Goal: Task Accomplishment & Management: Use online tool/utility

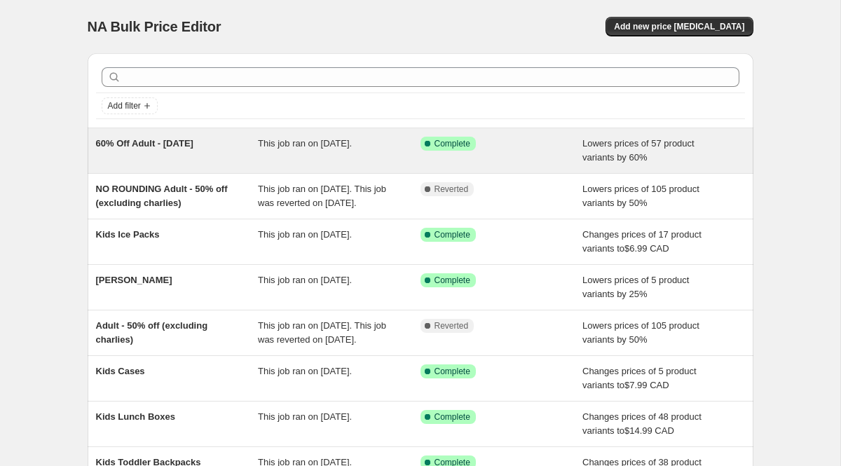
click at [133, 148] on span "60% Off Adult - [DATE]" at bounding box center [144, 143] width 97 height 11
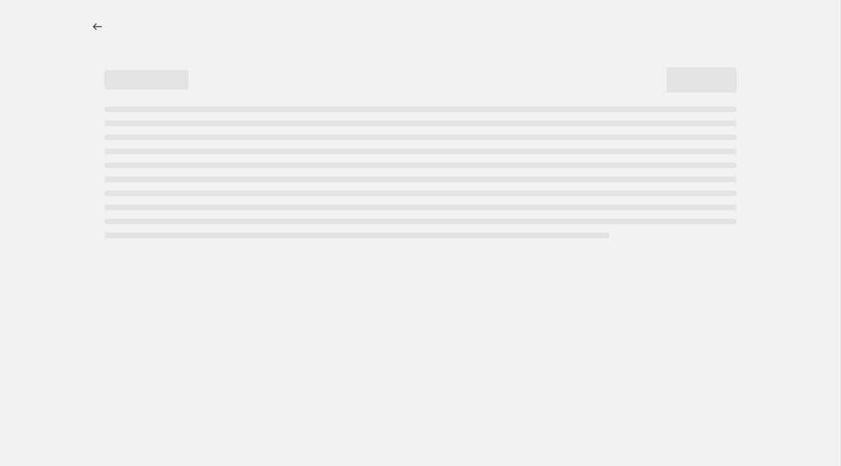
select select "percentage"
select select "collection"
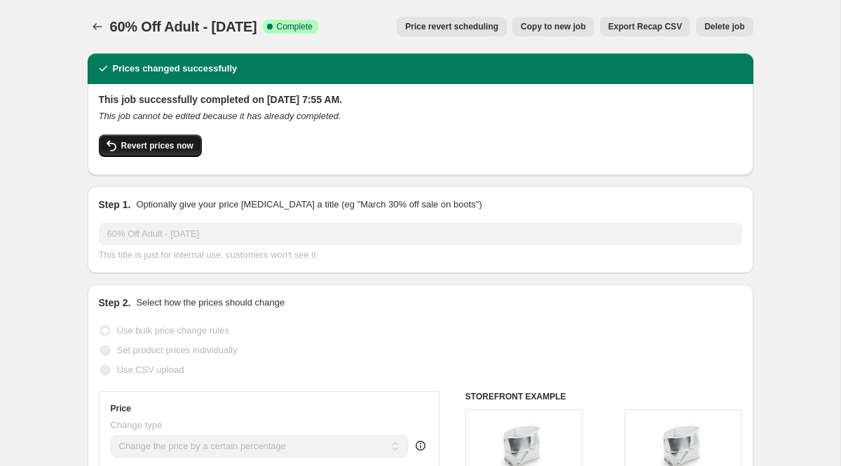
click at [176, 145] on span "Revert prices now" at bounding box center [157, 145] width 72 height 11
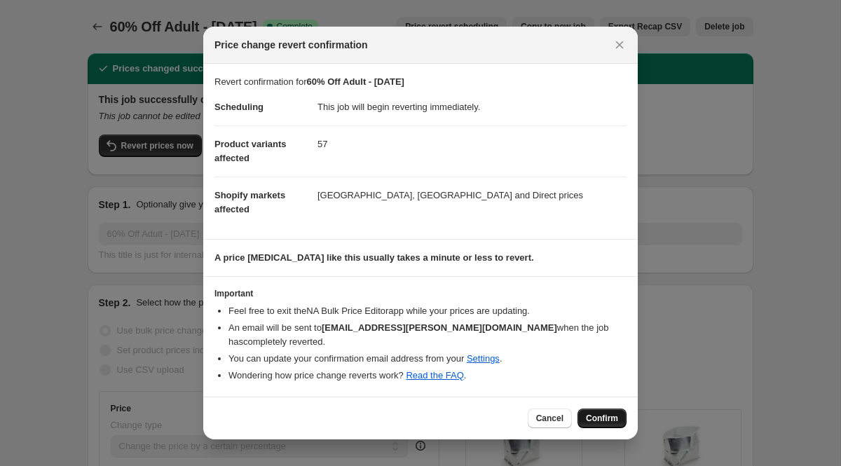
click at [603, 413] on span "Confirm" at bounding box center [602, 418] width 32 height 11
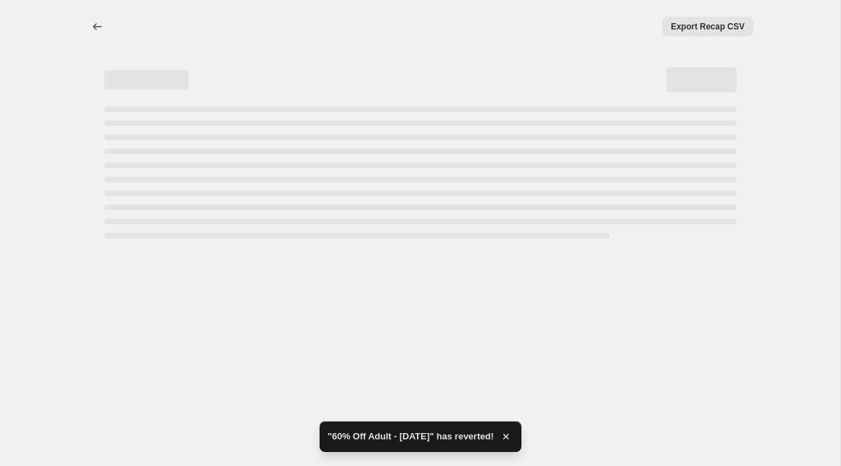
select select "percentage"
select select "collection"
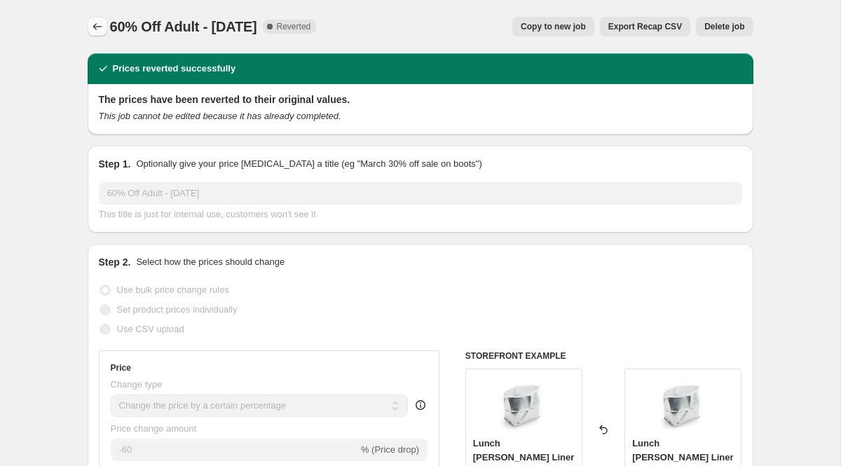
click at [106, 25] on button "Price change jobs" at bounding box center [98, 27] width 20 height 20
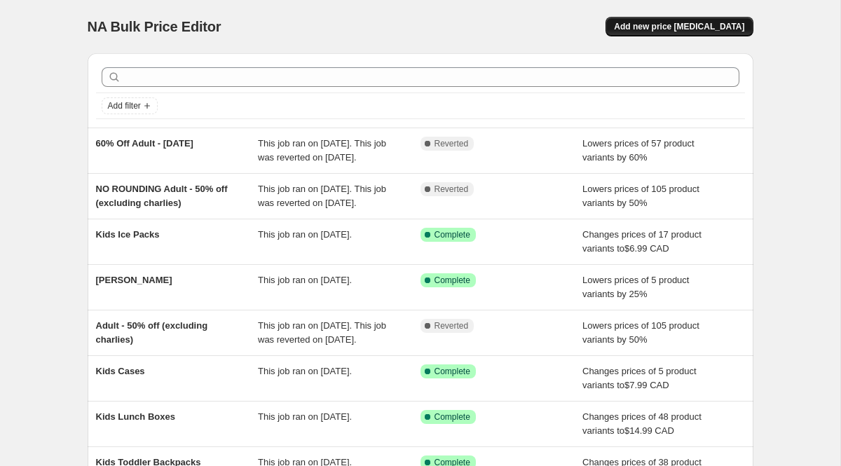
click at [715, 27] on span "Add new price [MEDICAL_DATA]" at bounding box center [679, 26] width 130 height 11
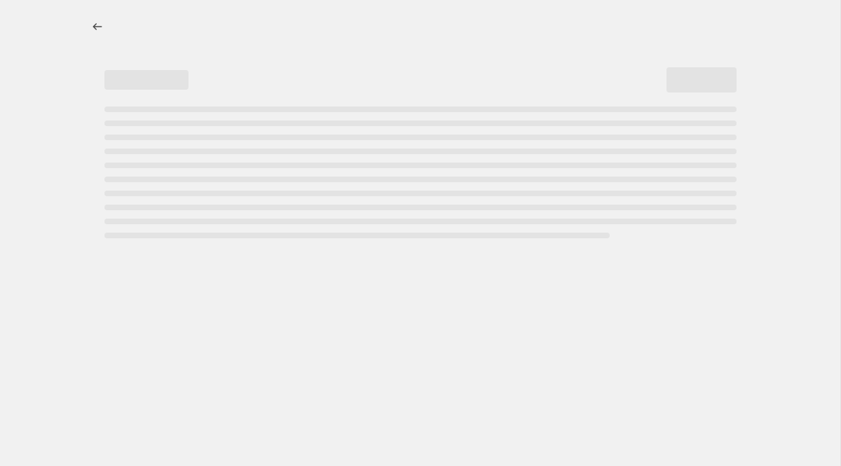
select select "percentage"
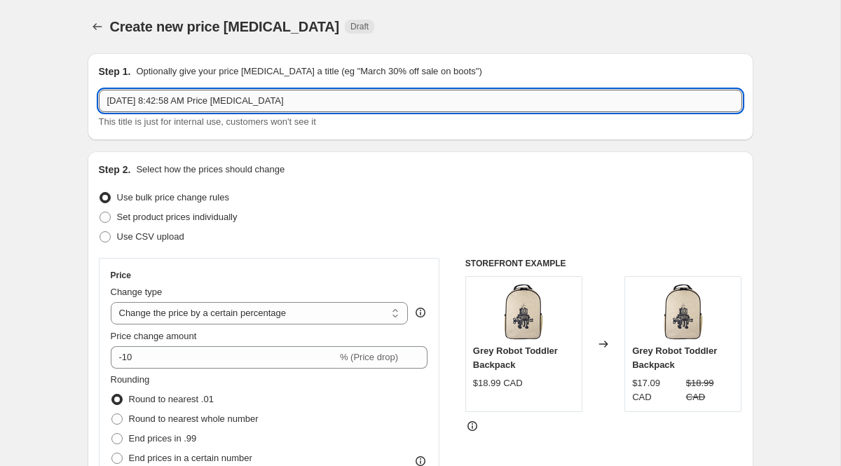
click at [279, 102] on input "[DATE] 8:42:58 AM Price [MEDICAL_DATA]" at bounding box center [421, 101] width 644 height 22
type input "60% OFF CAN - [DATE]"
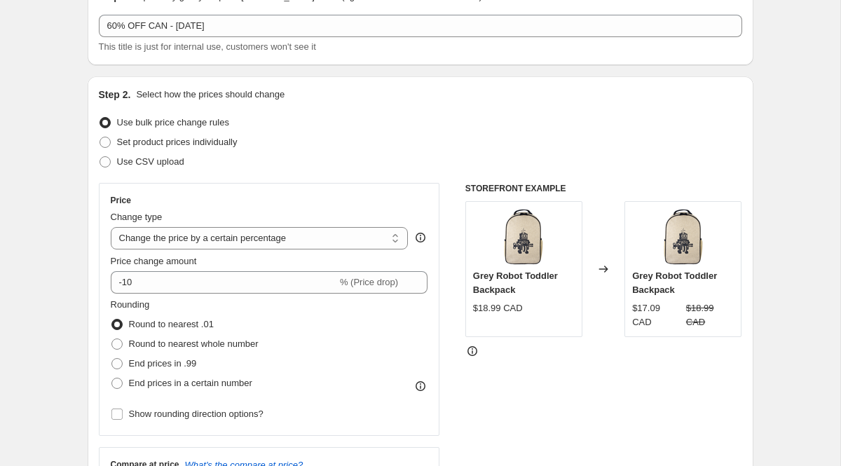
scroll to position [137, 0]
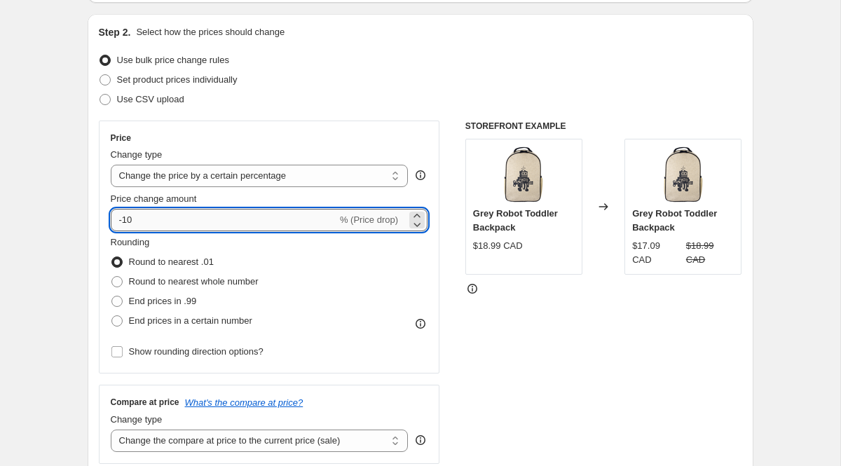
click at [199, 224] on input "-10" at bounding box center [224, 220] width 226 height 22
type input "-1"
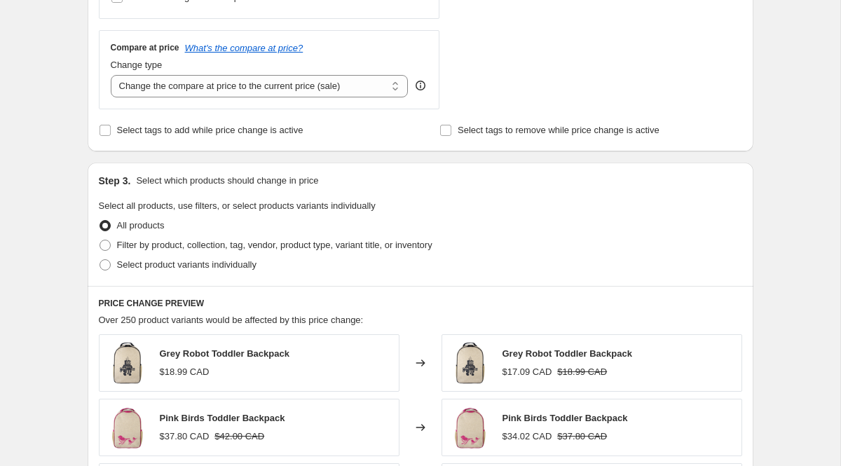
scroll to position [495, 0]
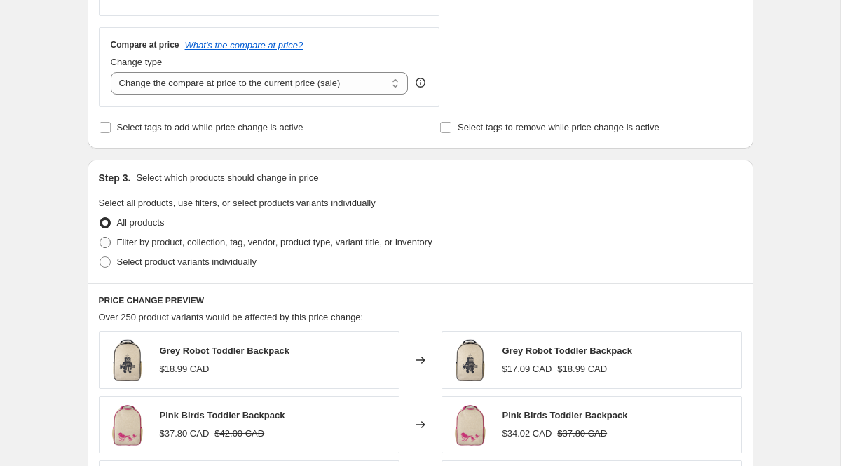
type input "-61"
click at [141, 237] on span "Filter by product, collection, tag, vendor, product type, variant title, or inv…" at bounding box center [274, 242] width 315 height 11
click at [100, 237] on input "Filter by product, collection, tag, vendor, product type, variant title, or inv…" at bounding box center [100, 237] width 1 height 1
radio input "true"
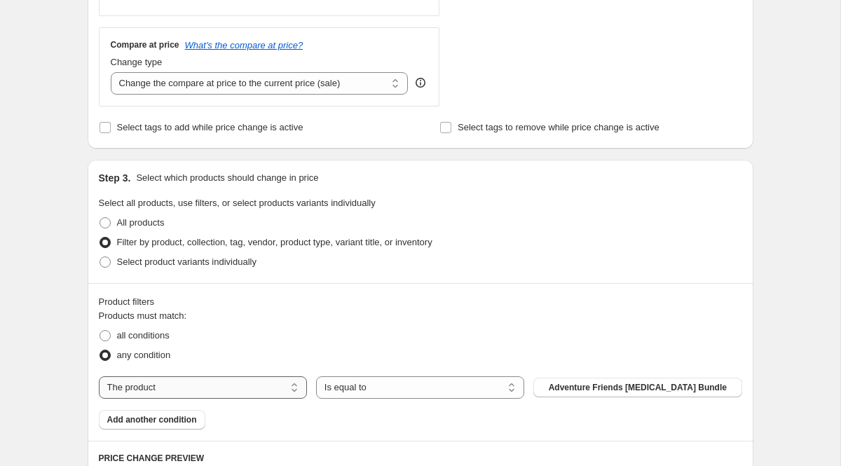
click at [248, 388] on select "The product The product's collection The product's tag The product's vendor The…" at bounding box center [203, 387] width 208 height 22
select select "collection"
click at [597, 392] on button "Accessories BOGO" at bounding box center [637, 388] width 208 height 20
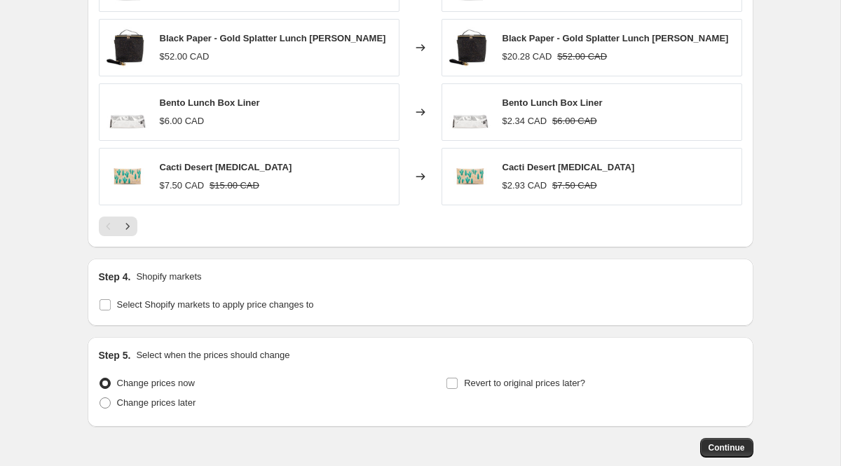
scroll to position [1171, 0]
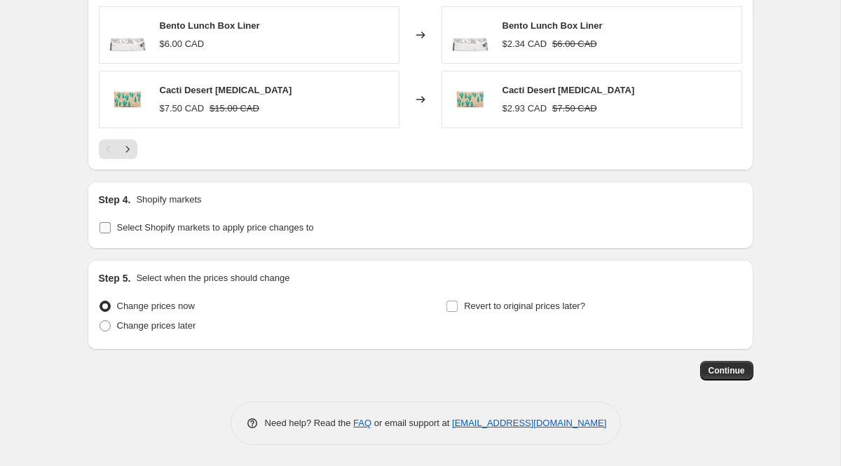
click at [217, 225] on span "Select Shopify markets to apply price changes to" at bounding box center [215, 227] width 197 height 11
click at [111, 225] on input "Select Shopify markets to apply price changes to" at bounding box center [105, 227] width 11 height 11
checkbox input "true"
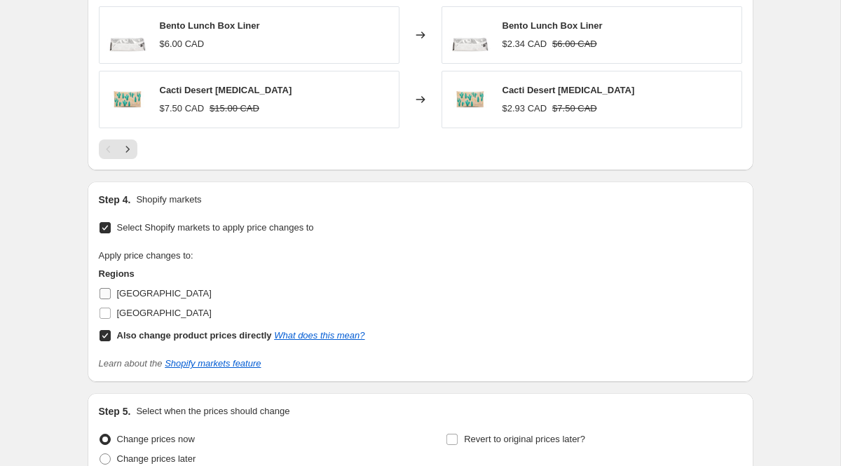
click at [128, 289] on span "[GEOGRAPHIC_DATA]" at bounding box center [164, 293] width 95 height 11
click at [111, 289] on input "[GEOGRAPHIC_DATA]" at bounding box center [105, 293] width 11 height 11
checkbox input "true"
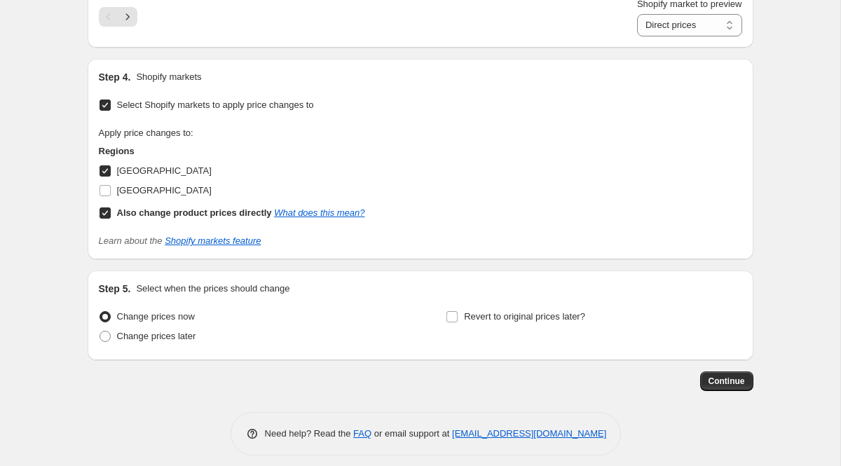
scroll to position [1324, 0]
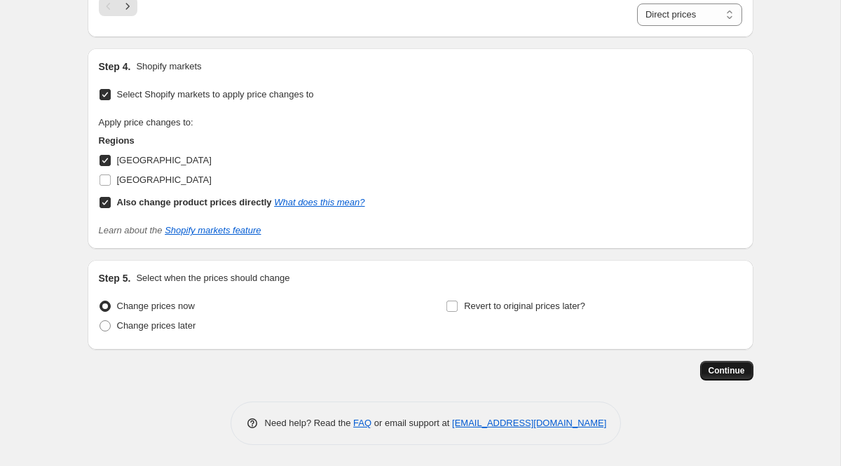
click at [726, 373] on span "Continue" at bounding box center [727, 370] width 36 height 11
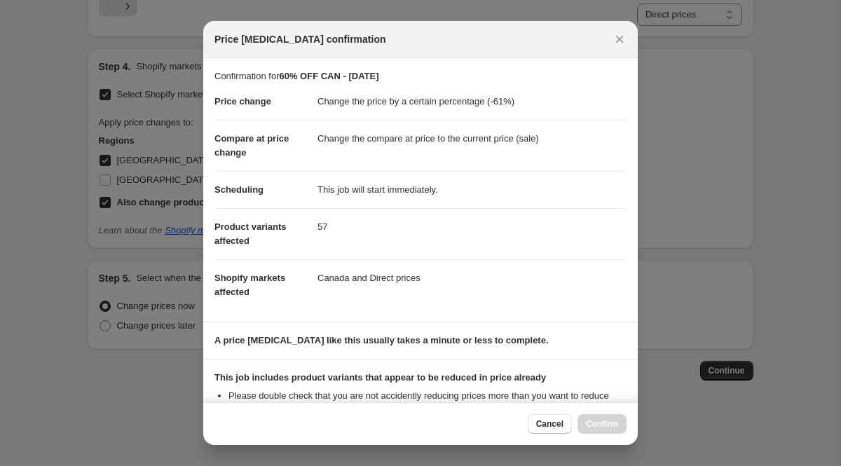
scroll to position [175, 0]
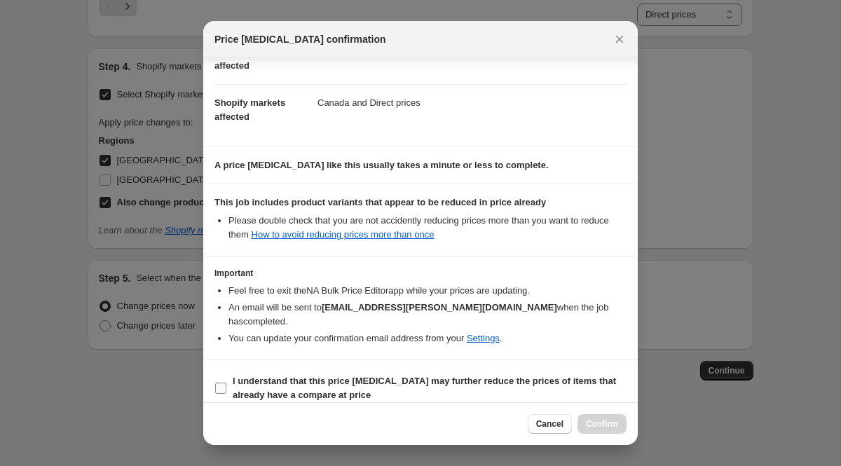
click at [222, 383] on input "I understand that this price [MEDICAL_DATA] may further reduce the prices of it…" at bounding box center [220, 388] width 11 height 11
checkbox input "true"
click at [601, 421] on span "Confirm" at bounding box center [602, 424] width 32 height 11
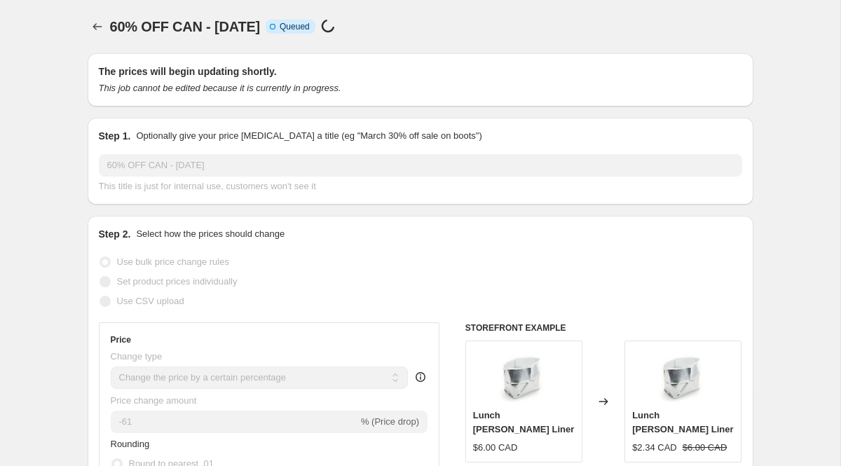
click at [108, 8] on div "60% OFF CAN - [DATE]. This page is ready 60% OFF CAN - [DATE] Info Incomplete Q…" at bounding box center [421, 26] width 666 height 53
click at [103, 18] on button "Price change jobs" at bounding box center [98, 27] width 20 height 20
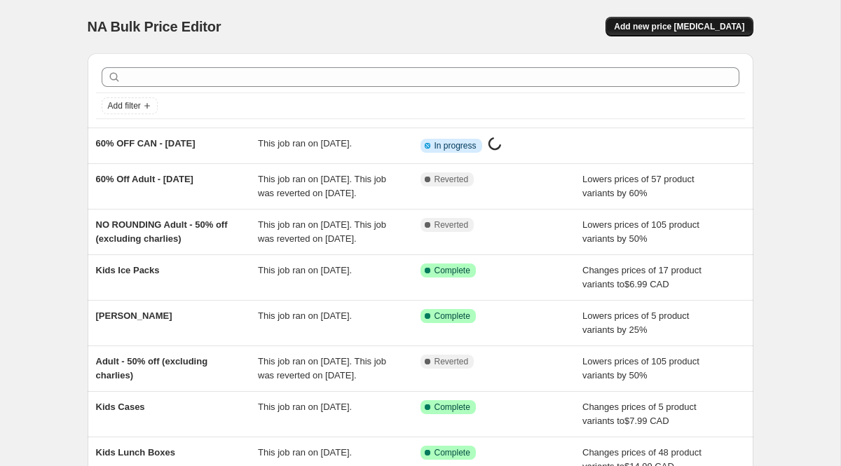
click at [672, 23] on span "Add new price [MEDICAL_DATA]" at bounding box center [679, 26] width 130 height 11
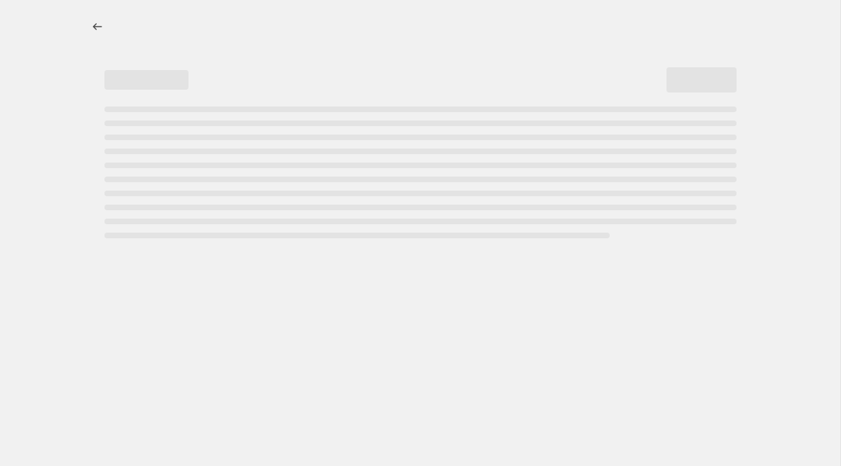
select select "percentage"
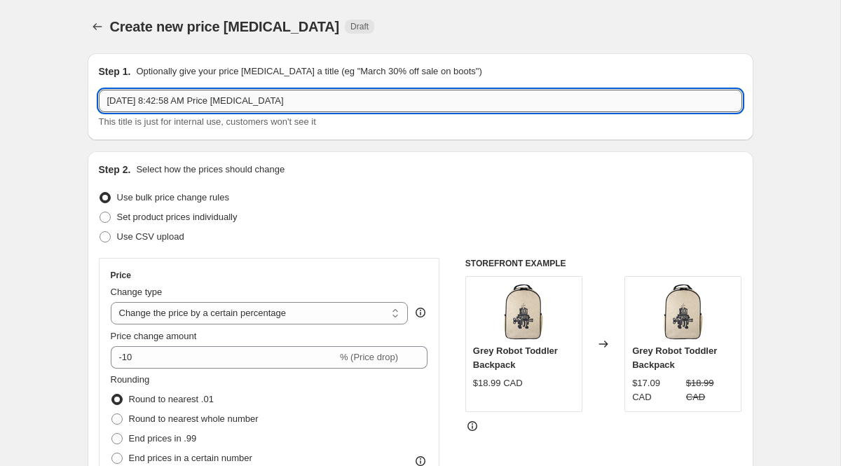
click at [323, 101] on input "[DATE] 8:42:58 AM Price [MEDICAL_DATA]" at bounding box center [421, 101] width 644 height 22
drag, startPoint x: 317, startPoint y: 99, endPoint x: 64, endPoint y: 94, distance: 253.1
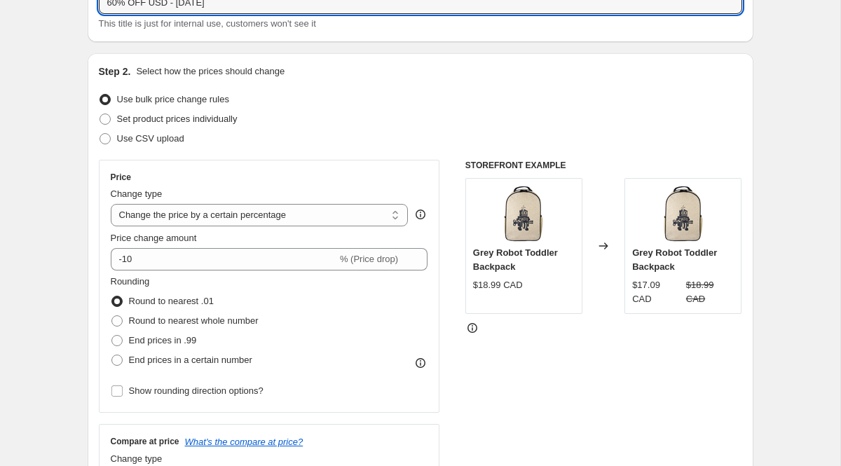
scroll to position [196, 0]
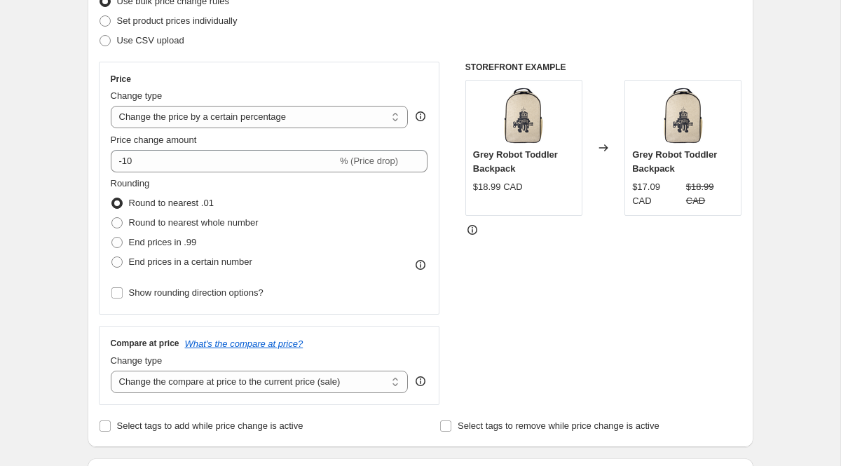
type input "60% OFF USD - [DATE]"
click at [159, 173] on div "Price Change type Change the price to a certain amount Change the price by a ce…" at bounding box center [270, 188] width 318 height 229
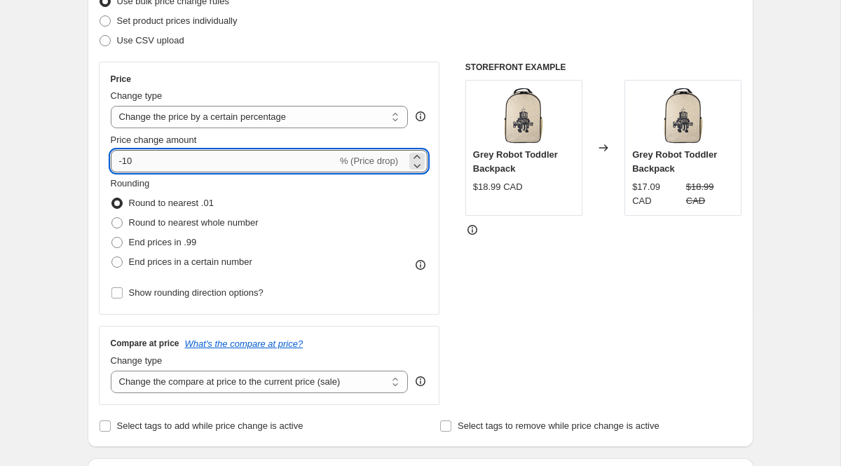
click at [154, 167] on input "-10" at bounding box center [224, 161] width 226 height 22
type input "-1"
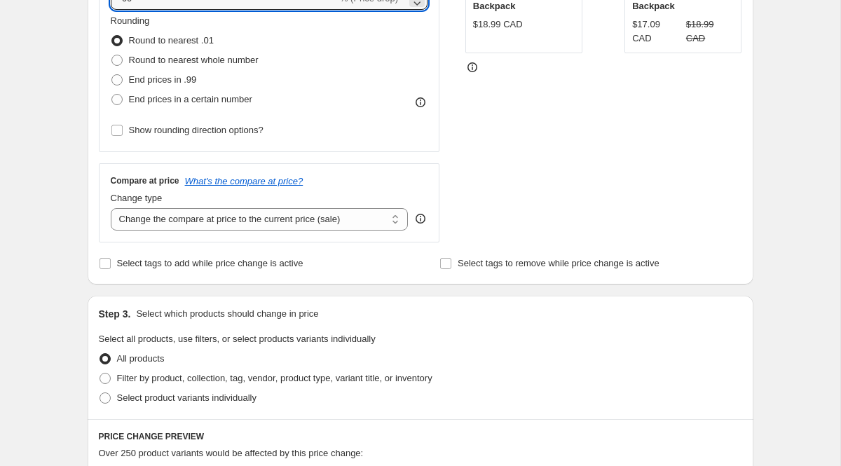
scroll to position [399, 0]
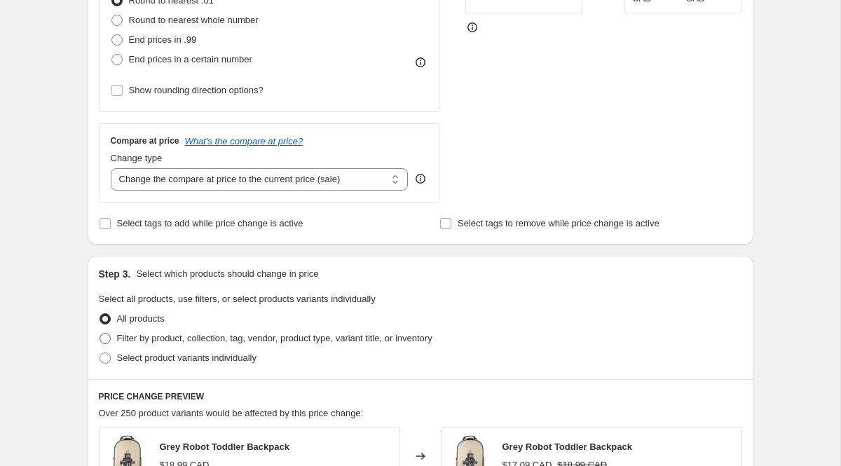
type input "-60"
click at [210, 334] on span "Filter by product, collection, tag, vendor, product type, variant title, or inv…" at bounding box center [274, 338] width 315 height 11
click at [100, 334] on input "Filter by product, collection, tag, vendor, product type, variant title, or inv…" at bounding box center [100, 333] width 1 height 1
radio input "true"
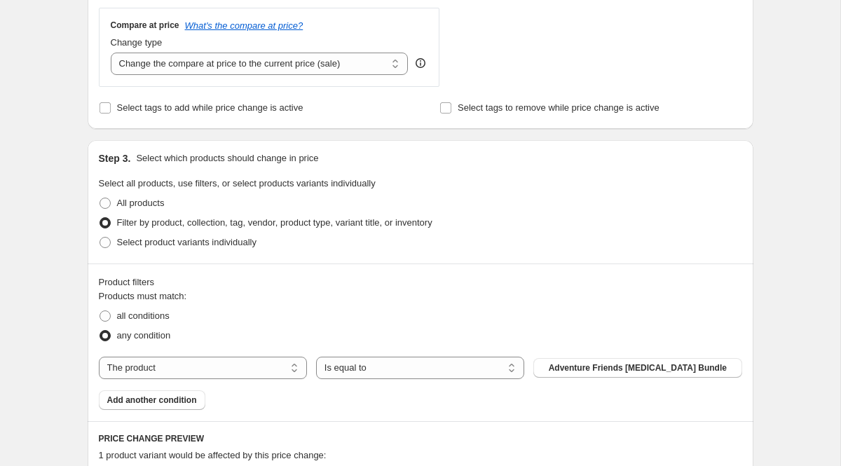
scroll to position [736, 0]
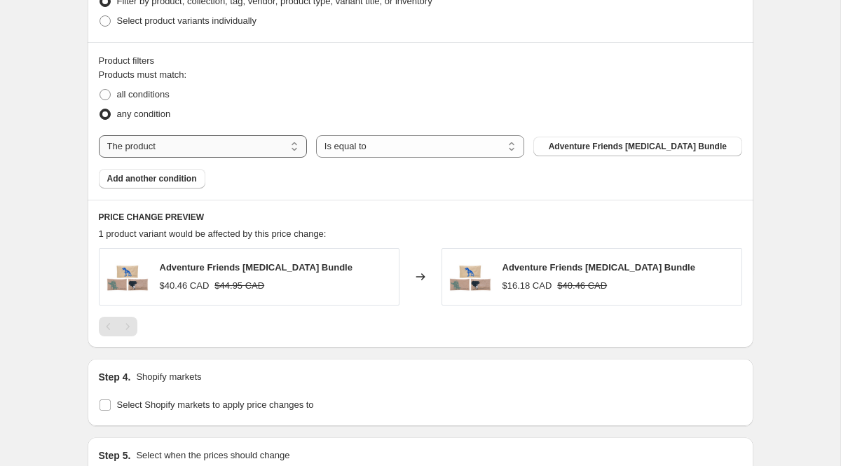
click at [184, 145] on select "The product The product's collection The product's tag The product's vendor The…" at bounding box center [203, 146] width 208 height 22
select select "collection"
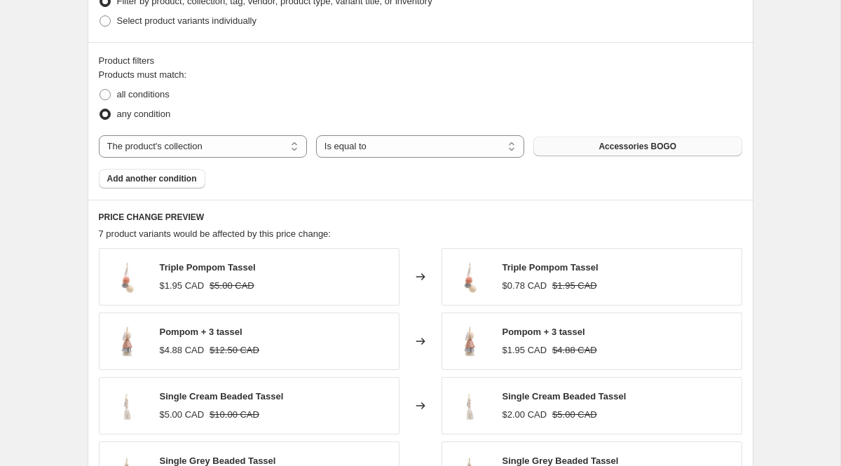
click at [613, 147] on span "Accessories BOGO" at bounding box center [638, 146] width 78 height 11
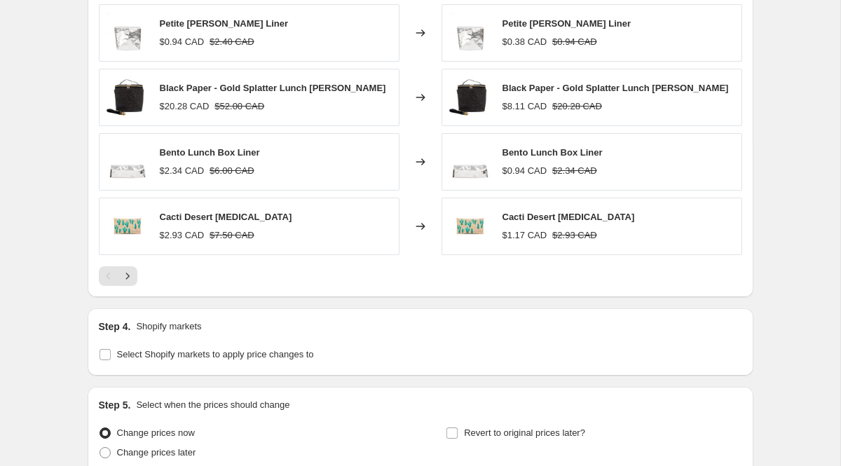
scroll to position [1125, 0]
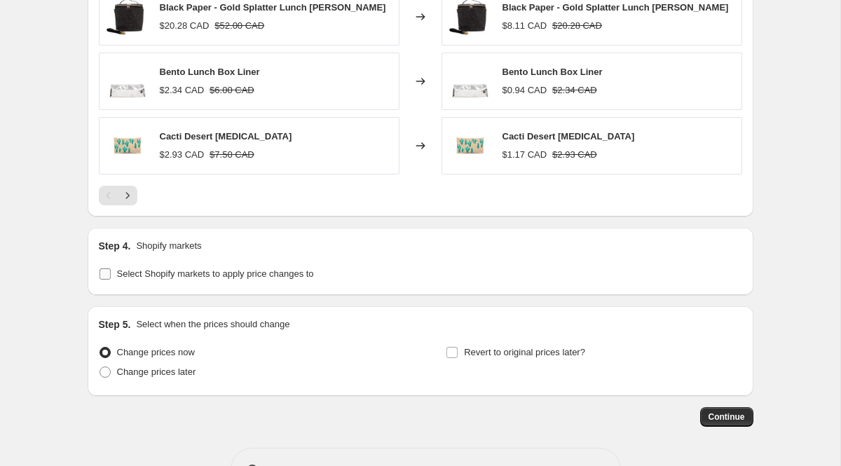
click at [177, 273] on span "Select Shopify markets to apply price changes to" at bounding box center [215, 273] width 197 height 11
click at [111, 273] on input "Select Shopify markets to apply price changes to" at bounding box center [105, 273] width 11 height 11
checkbox input "true"
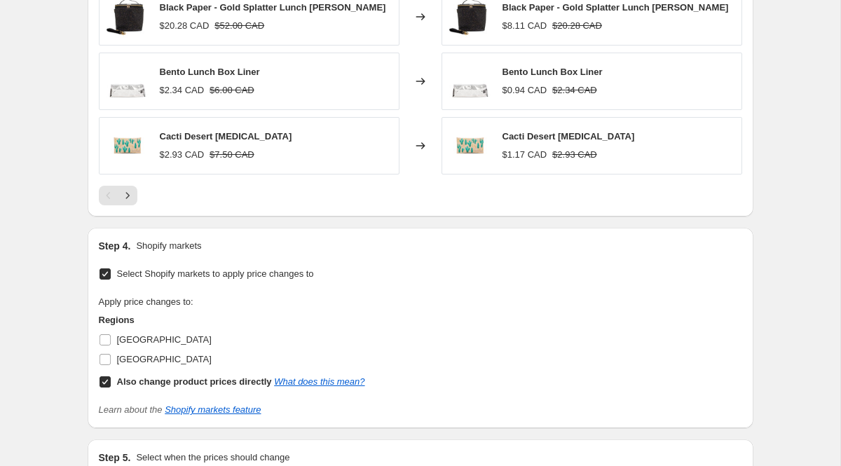
scroll to position [0, 0]
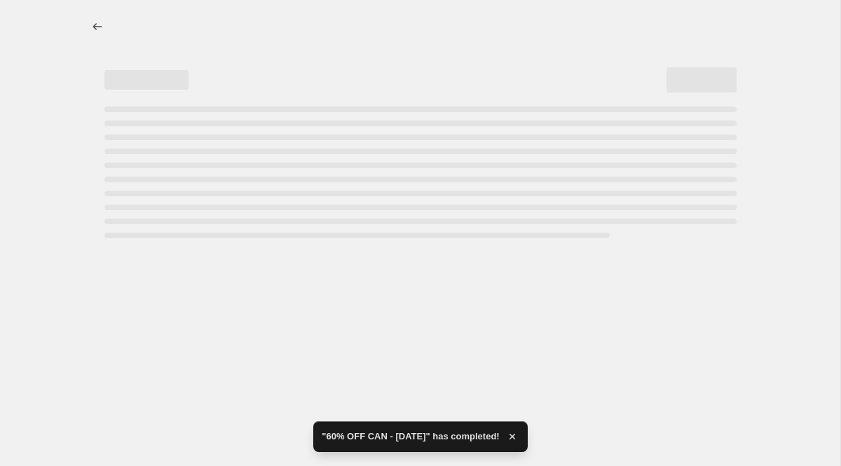
select select "percentage"
select select "collection"
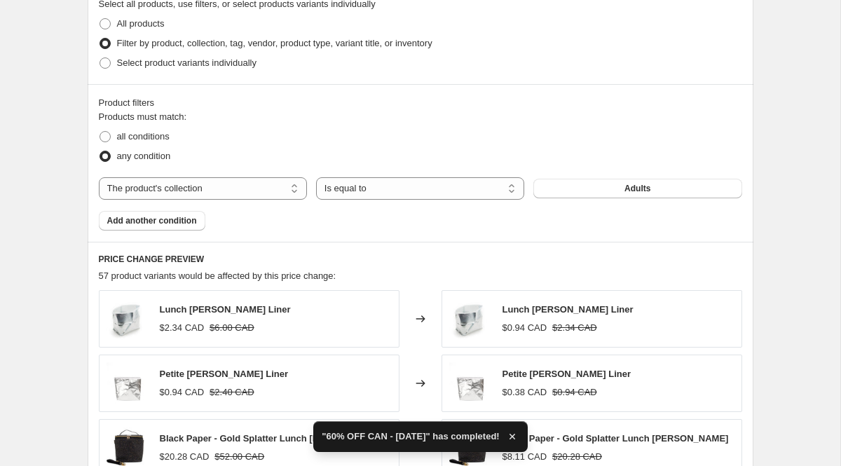
scroll to position [716, 0]
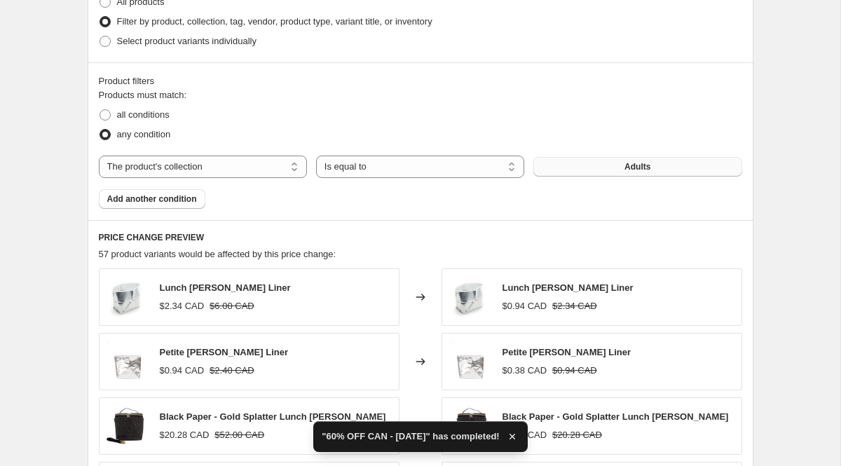
click at [634, 163] on span "Adults" at bounding box center [638, 166] width 26 height 11
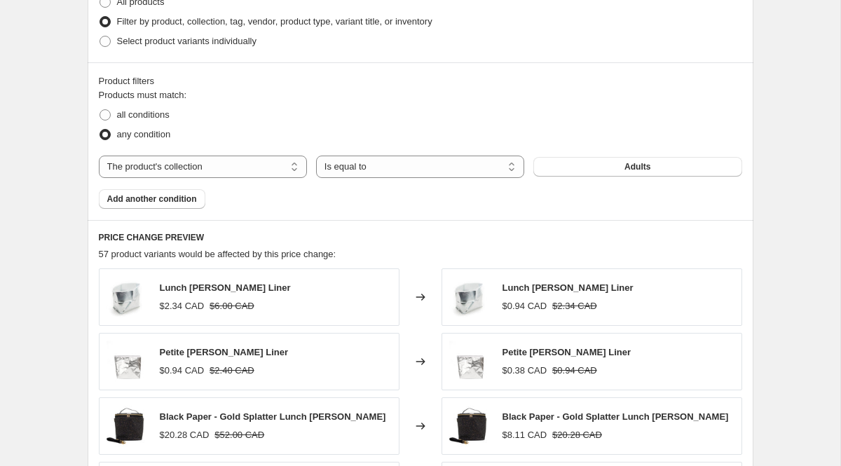
click at [796, 215] on div "Create new price [MEDICAL_DATA]. This page is ready Create new price [MEDICAL_D…" at bounding box center [420, 169] width 841 height 1771
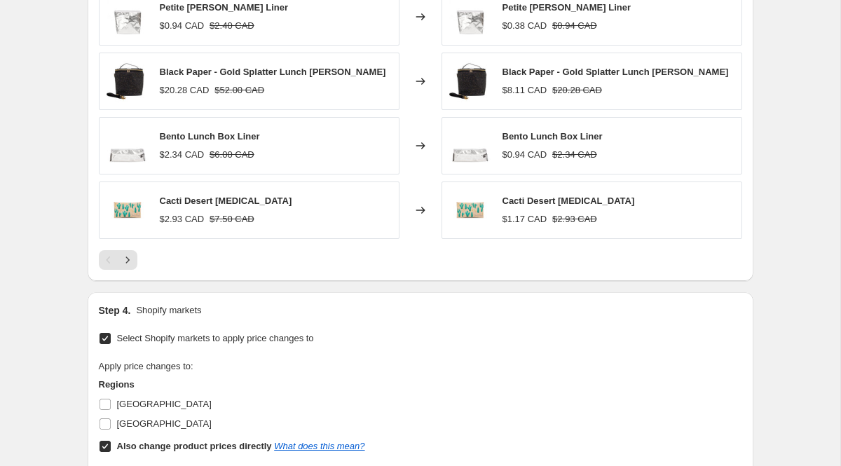
scroll to position [1195, 0]
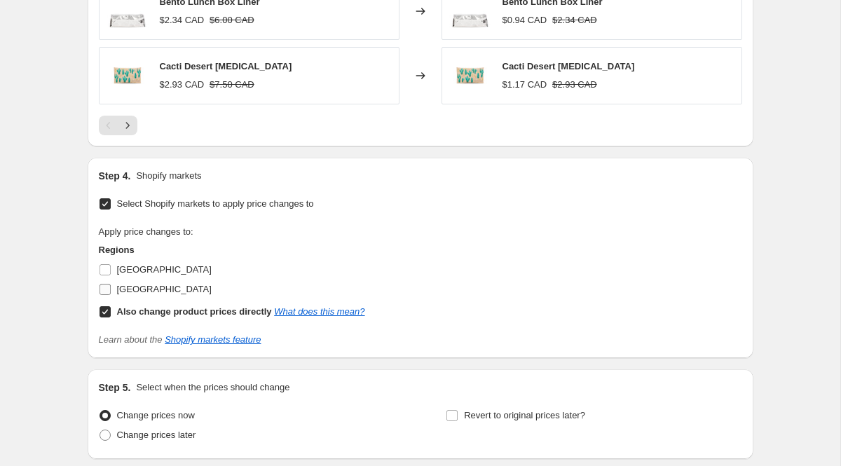
click at [127, 293] on span "[GEOGRAPHIC_DATA]" at bounding box center [164, 289] width 95 height 11
click at [111, 293] on input "[GEOGRAPHIC_DATA]" at bounding box center [105, 289] width 11 height 11
checkbox input "true"
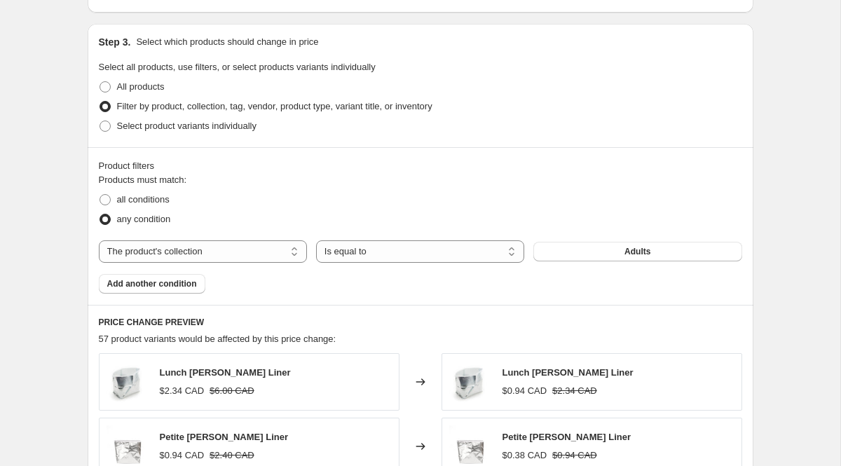
scroll to position [122, 0]
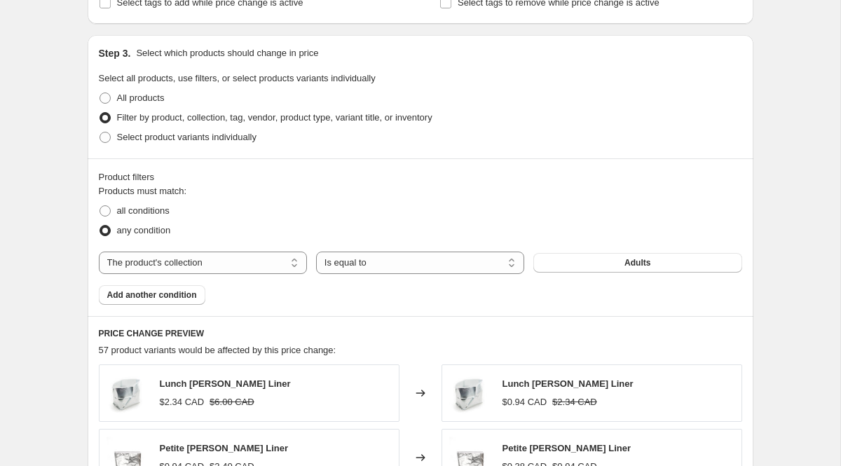
scroll to position [1261, 0]
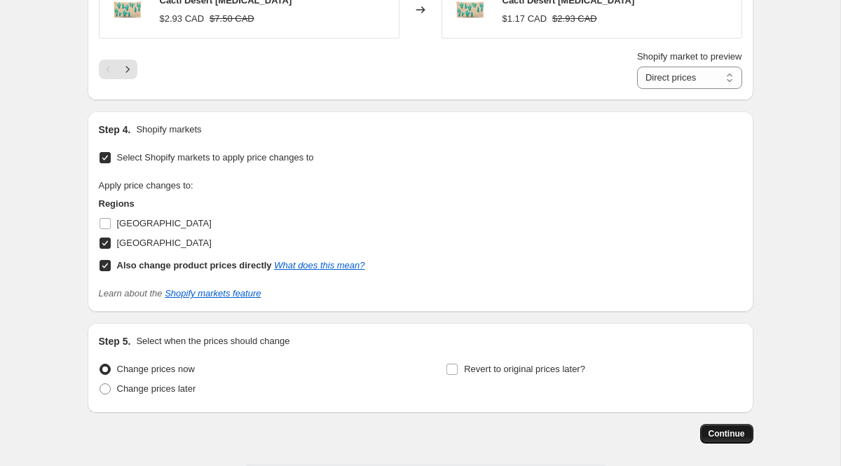
click at [733, 435] on span "Continue" at bounding box center [727, 433] width 36 height 11
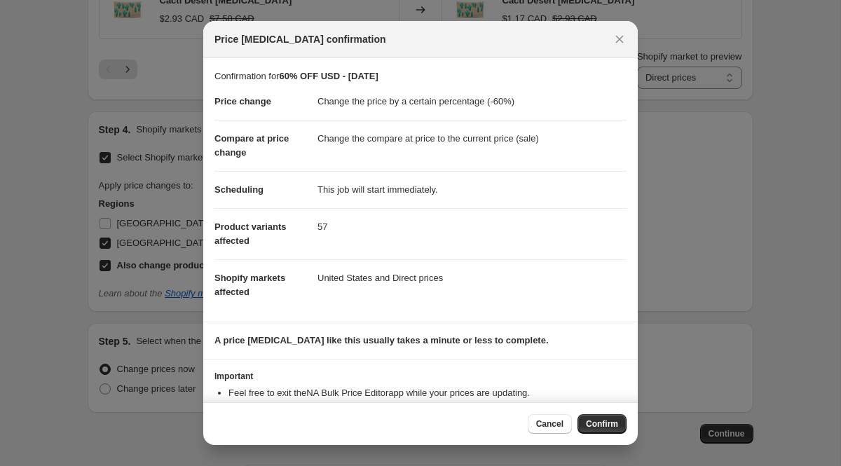
scroll to position [46, 0]
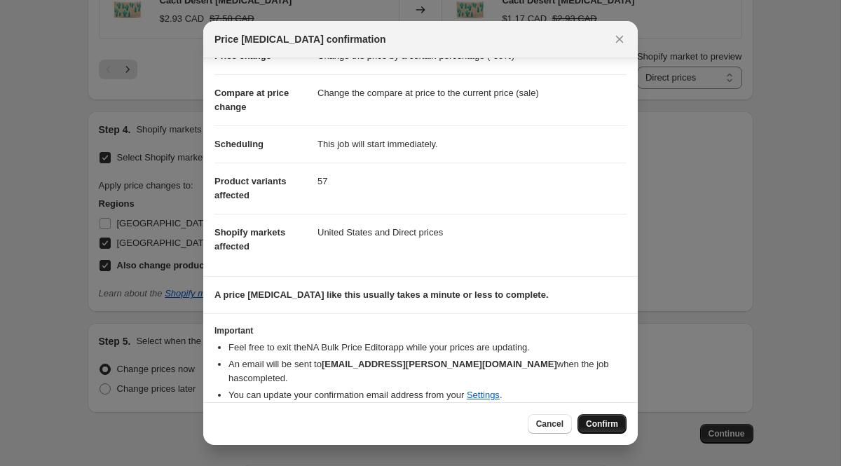
click at [611, 427] on span "Confirm" at bounding box center [602, 424] width 32 height 11
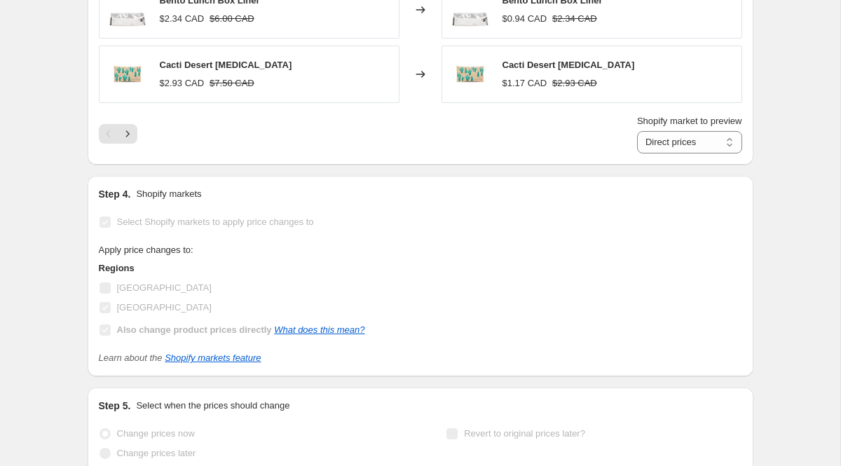
scroll to position [1394, 0]
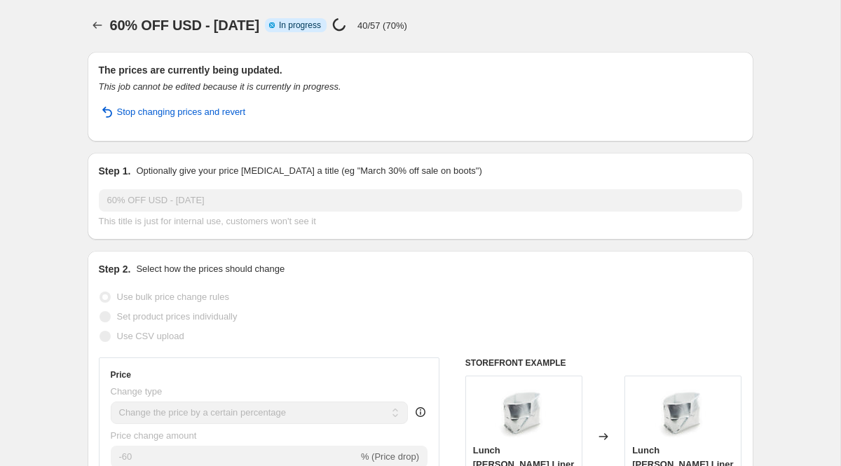
scroll to position [0, 0]
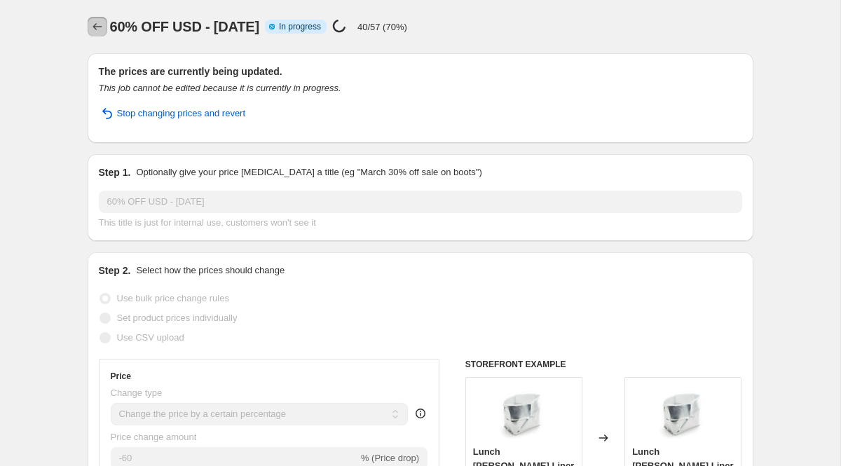
click at [102, 27] on icon "Price change jobs" at bounding box center [97, 27] width 14 height 14
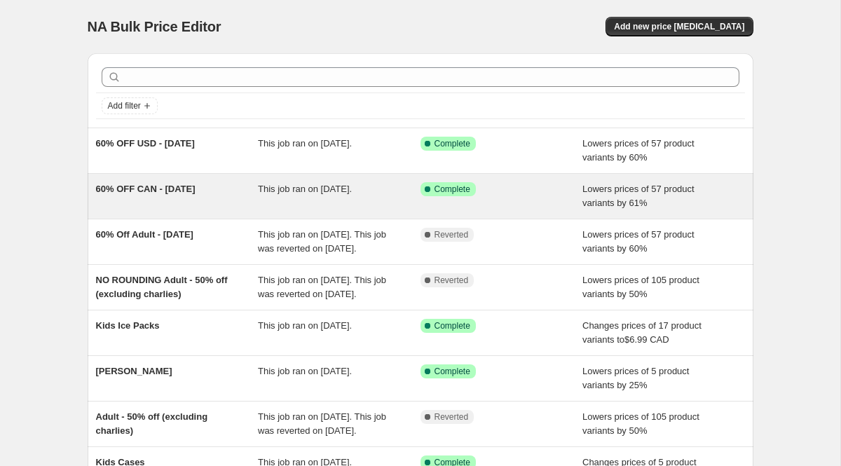
click at [175, 187] on span "60% OFF CAN - [DATE]" at bounding box center [146, 189] width 100 height 11
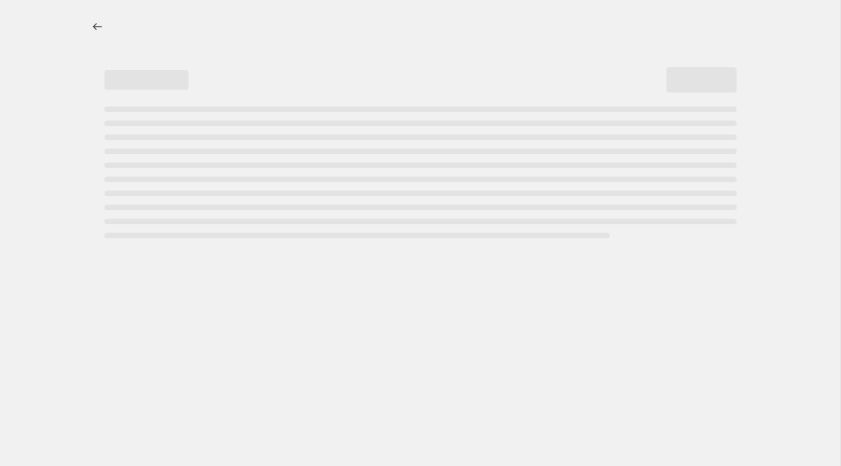
select select "percentage"
select select "collection"
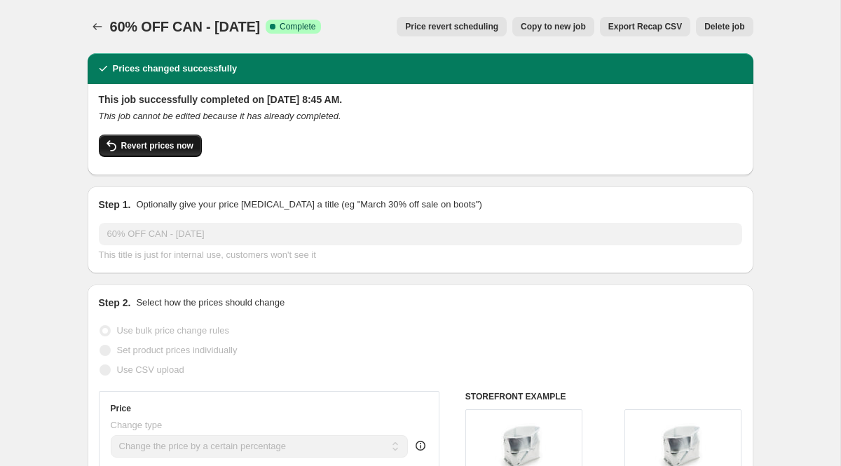
click at [140, 156] on button "Revert prices now" at bounding box center [150, 146] width 103 height 22
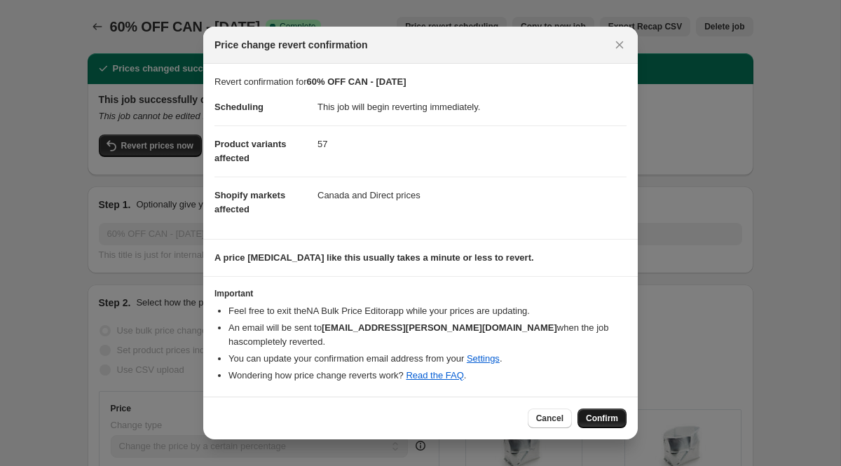
click at [608, 413] on span "Confirm" at bounding box center [602, 418] width 32 height 11
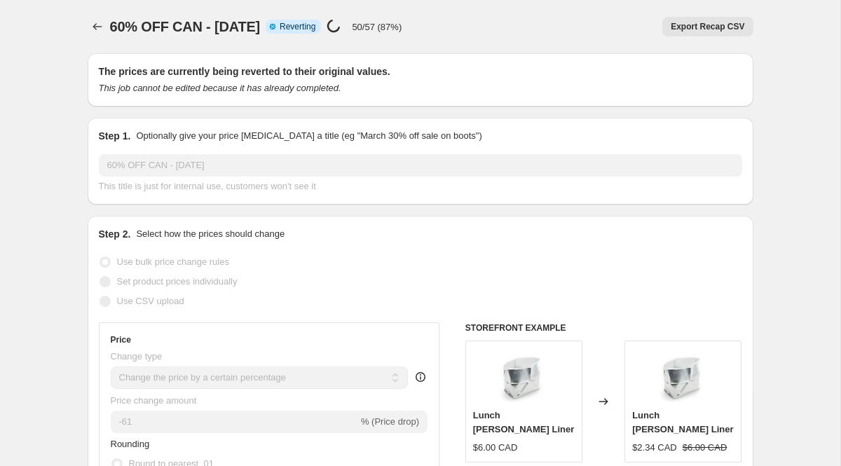
select select "percentage"
select select "collection"
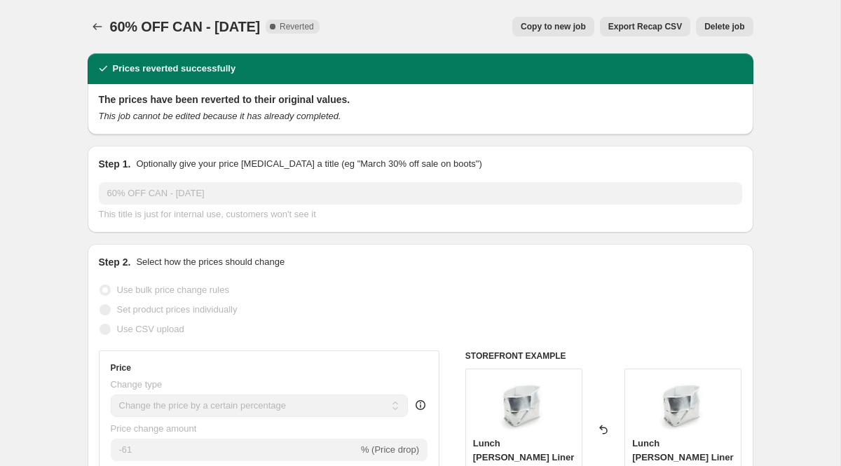
click at [587, 27] on button "Copy to new job" at bounding box center [553, 27] width 82 height 20
select select "percentage"
select select "collection"
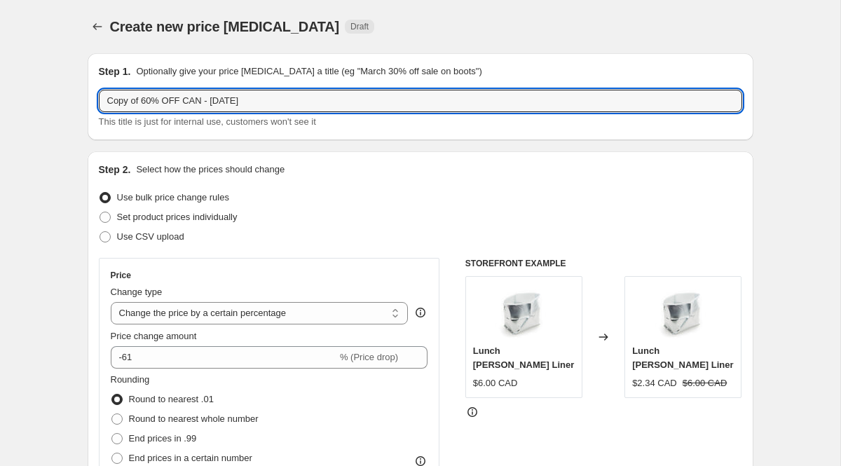
drag, startPoint x: 143, startPoint y: 102, endPoint x: 90, endPoint y: 100, distance: 52.6
click at [90, 100] on div "Step 1. Optionally give your price [MEDICAL_DATA] a title (eg "March 30% off sa…" at bounding box center [421, 96] width 666 height 87
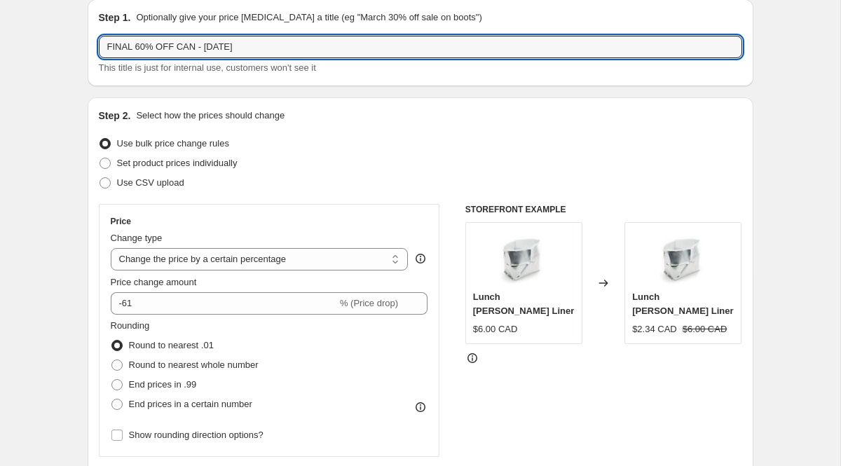
scroll to position [88, 0]
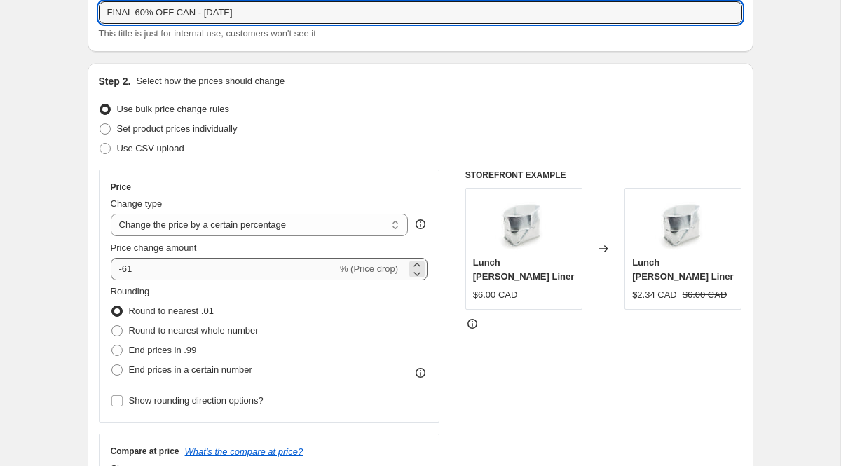
type input "FINAL 60% OFF CAN - [DATE]"
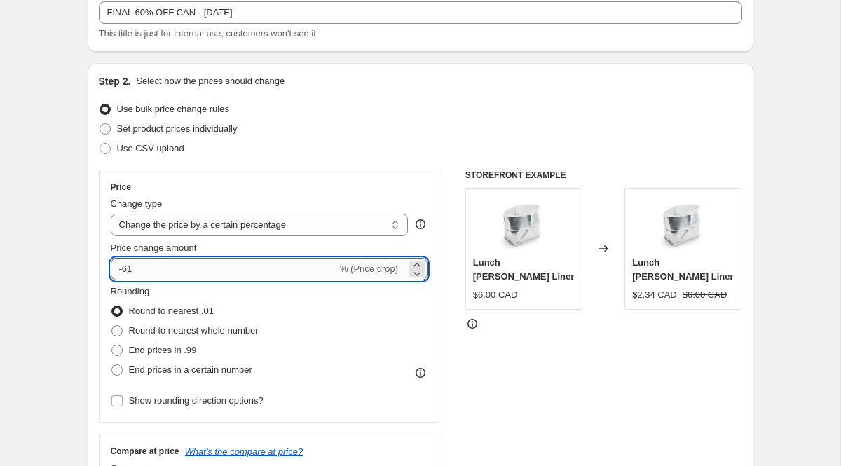
click at [163, 269] on input "-61" at bounding box center [224, 269] width 226 height 22
type input "-60"
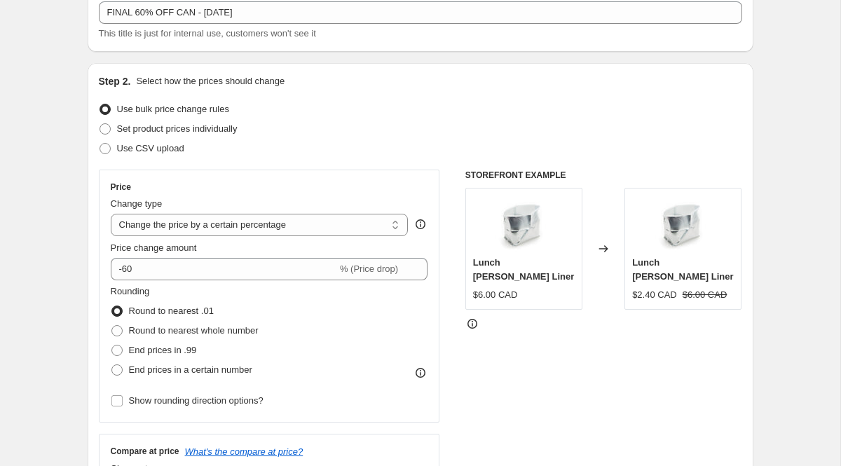
click at [91, 306] on div "Step 2. Select how the prices should change Use bulk price change rules Set pro…" at bounding box center [421, 309] width 666 height 492
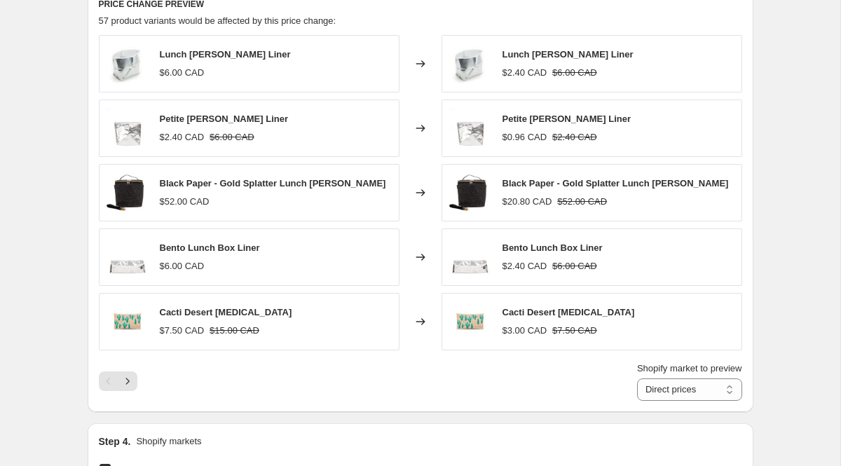
scroll to position [1324, 0]
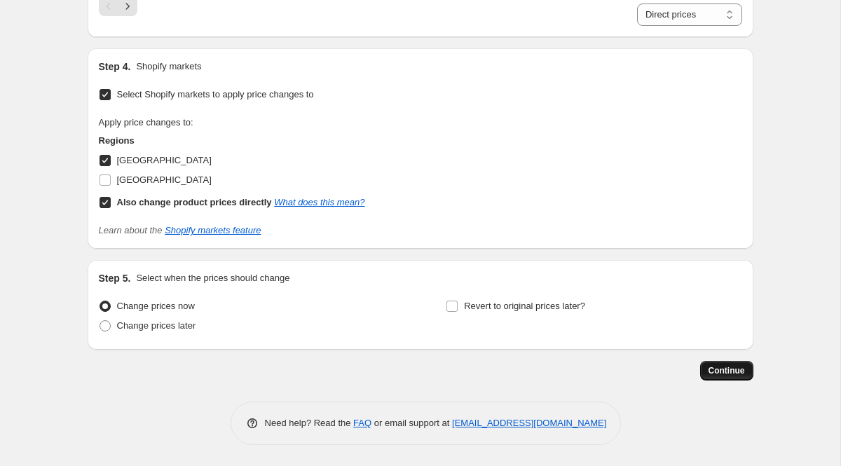
click at [716, 365] on button "Continue" at bounding box center [726, 371] width 53 height 20
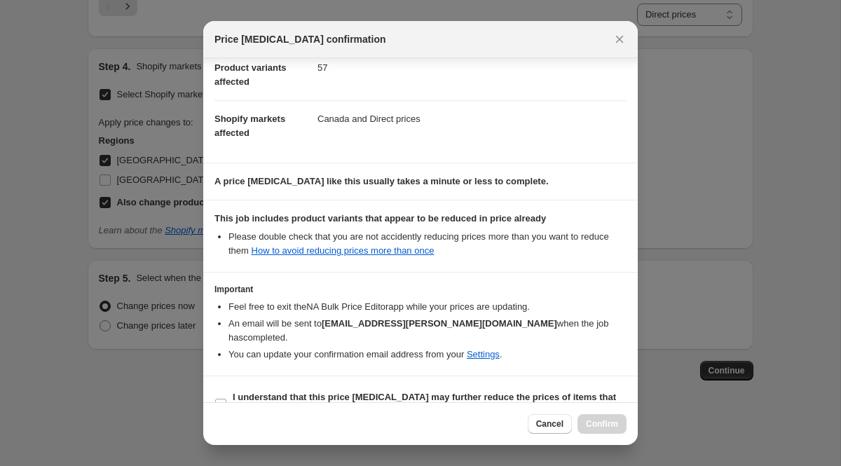
scroll to position [175, 0]
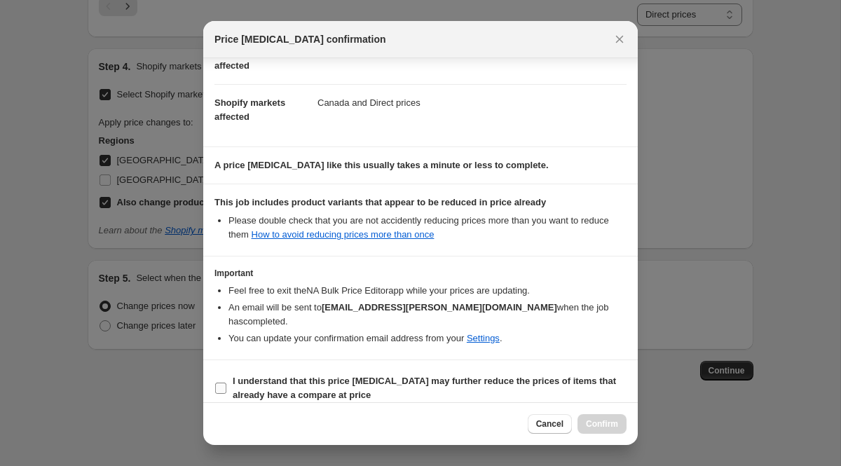
click at [231, 379] on label "I understand that this price [MEDICAL_DATA] may further reduce the prices of it…" at bounding box center [421, 389] width 412 height 34
click at [226, 383] on input "I understand that this price [MEDICAL_DATA] may further reduce the prices of it…" at bounding box center [220, 388] width 11 height 11
checkbox input "true"
click at [592, 425] on span "Confirm" at bounding box center [602, 424] width 32 height 11
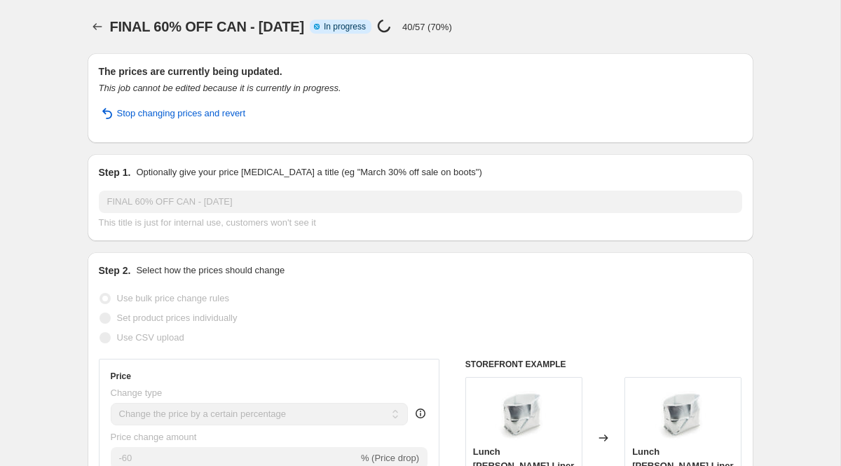
select select "percentage"
select select "collection"
